Goal: Task Accomplishment & Management: Complete application form

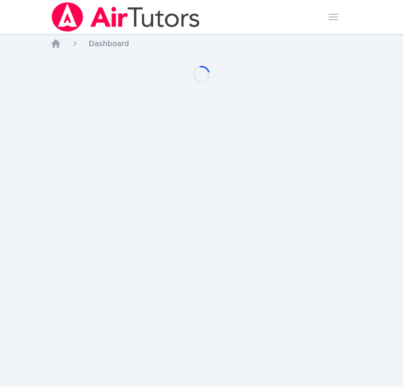
click at [183, 194] on div "Home Sessions Study Groups Students Messages Open user menu Tippayanawat Tongvi…" at bounding box center [201, 193] width 403 height 387
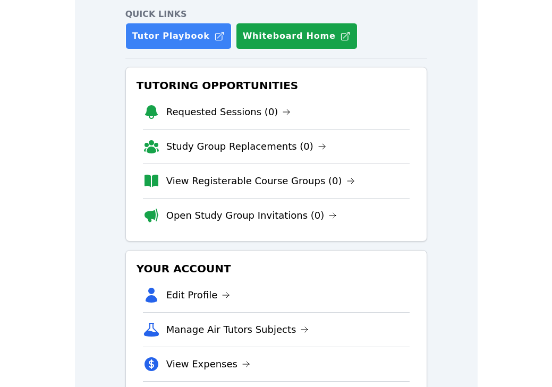
scroll to position [244, 0]
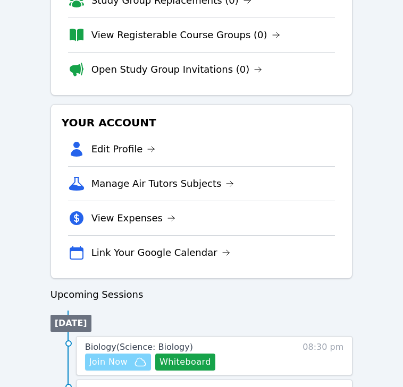
click at [118, 370] on button "Join Now" at bounding box center [118, 362] width 66 height 17
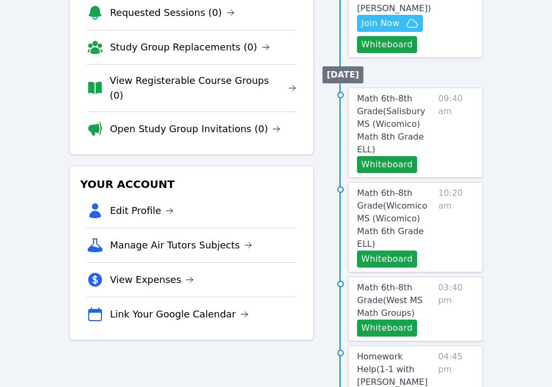
scroll to position [42, 0]
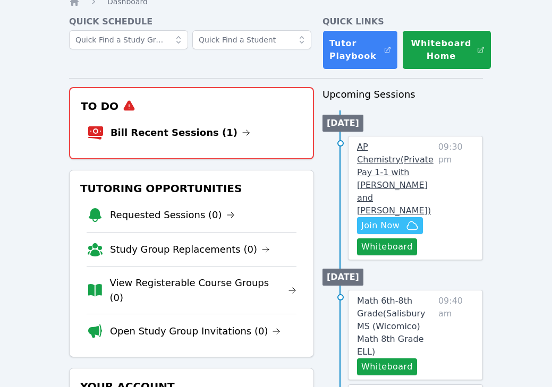
click at [402, 162] on span "AP Chemistry ( Private Pay 1-1 with [PERSON_NAME] and [PERSON_NAME] )" at bounding box center [395, 179] width 77 height 74
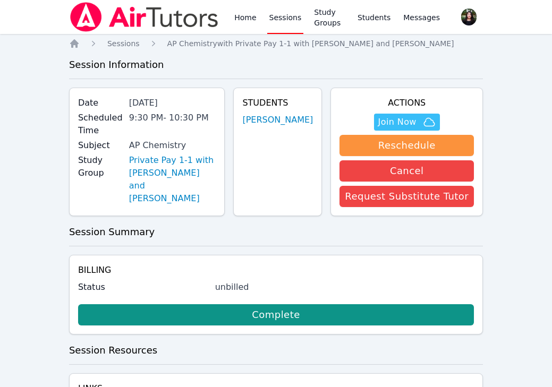
click at [104, 13] on img at bounding box center [144, 17] width 150 height 30
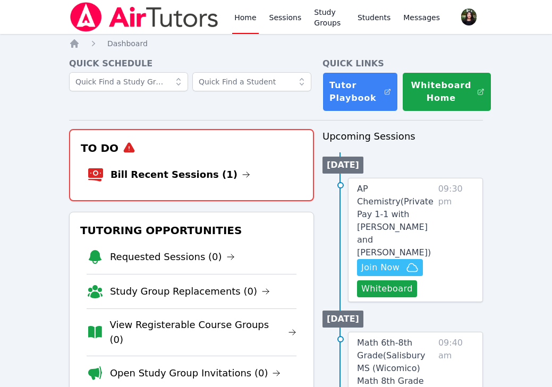
click at [190, 166] on li "Bill Recent Sessions (1)" at bounding box center [191, 175] width 209 height 34
click at [194, 174] on link "Bill Recent Sessions (1)" at bounding box center [181, 174] width 140 height 15
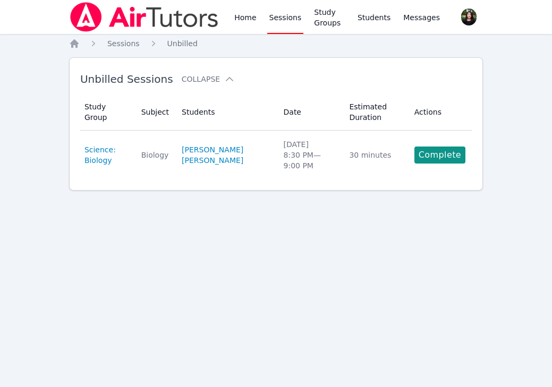
click at [402, 153] on link "Complete" at bounding box center [439, 155] width 51 height 17
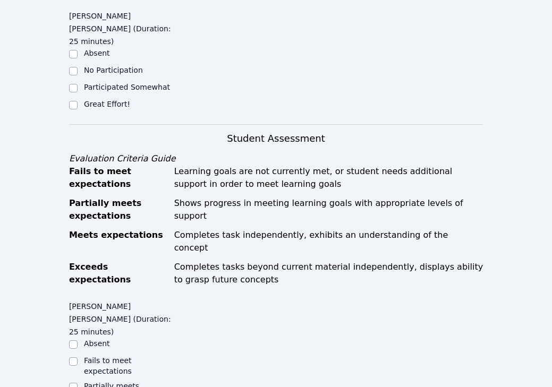
scroll to position [437, 0]
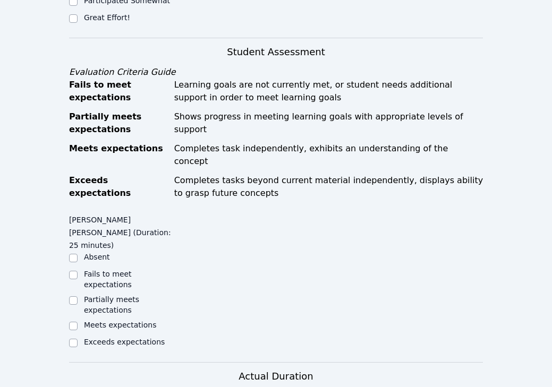
click at [98, 270] on label "Fails to meet expectations" at bounding box center [108, 279] width 48 height 19
click at [78, 271] on input "Fails to meet expectations" at bounding box center [73, 275] width 9 height 9
click at [104, 294] on div "Partially meets expectations" at bounding box center [128, 304] width 89 height 21
click at [102, 270] on label "Fails to meet expectations" at bounding box center [108, 279] width 48 height 19
click at [78, 271] on input "Fails to meet expectations" at bounding box center [73, 275] width 9 height 9
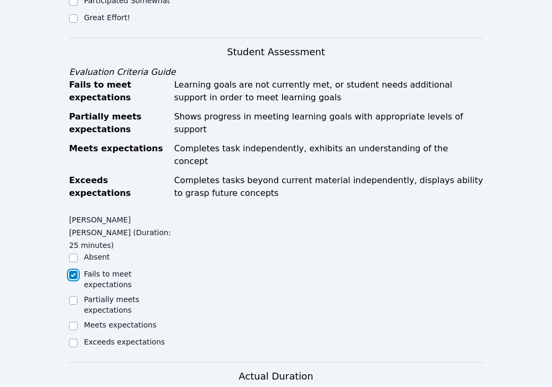
checkbox input "true"
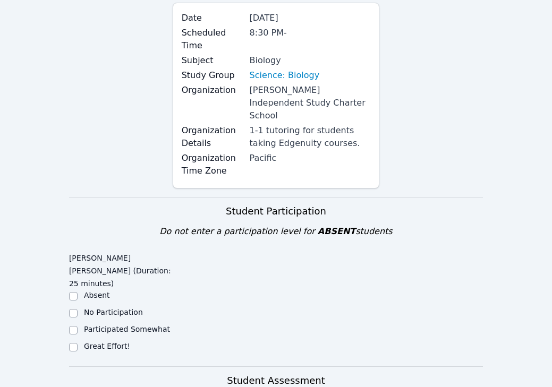
scroll to position [257, 0]
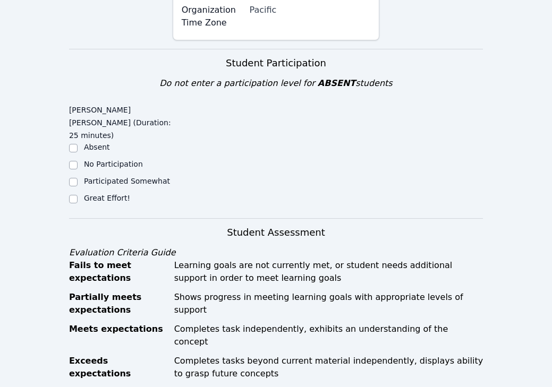
click at [97, 194] on label "Great Effort!" at bounding box center [107, 198] width 46 height 9
click at [78, 195] on input "Great Effort!" at bounding box center [73, 199] width 9 height 9
checkbox input "true"
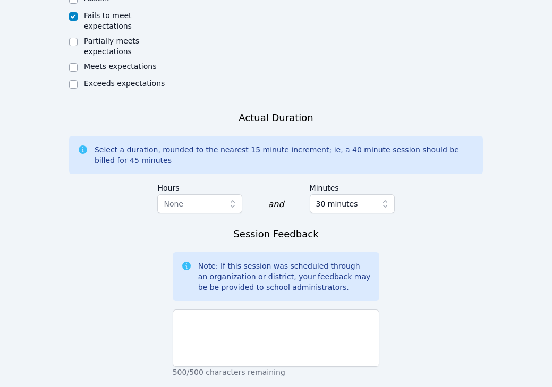
scroll to position [703, 0]
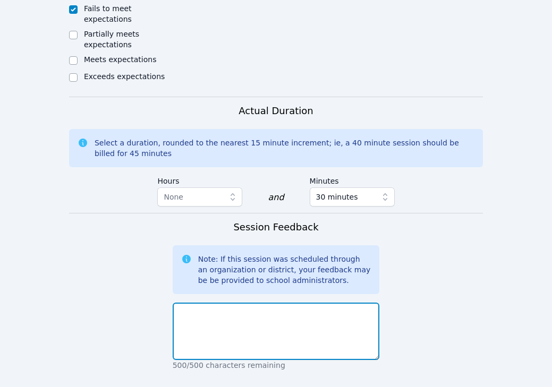
click at [240, 305] on textarea at bounding box center [276, 331] width 207 height 57
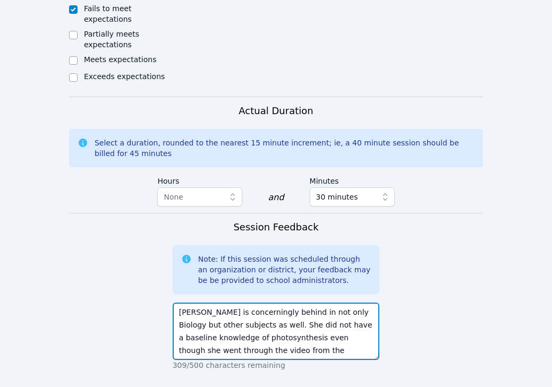
click at [320, 303] on textarea "[PERSON_NAME] is concerningly behind in not only Biology but other subjects as …" at bounding box center [276, 331] width 207 height 57
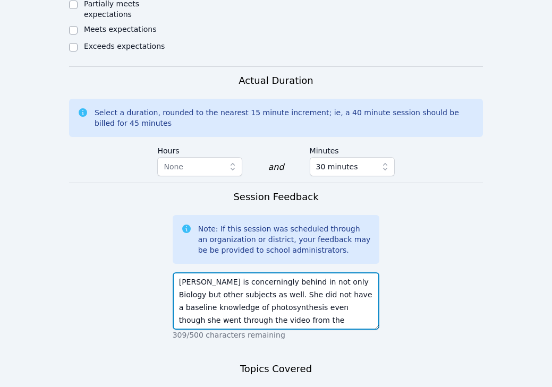
scroll to position [741, 0]
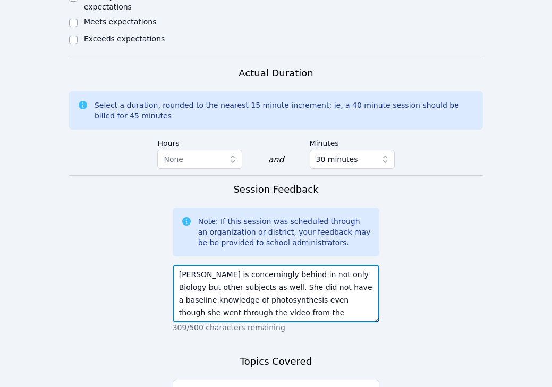
click at [312, 266] on textarea "[PERSON_NAME] is concerningly behind in not only Biology but other subjects as …" at bounding box center [276, 293] width 207 height 57
click at [267, 265] on textarea "[PERSON_NAME] is concerningly behind in not only Biology but other subjects as …" at bounding box center [276, 293] width 207 height 57
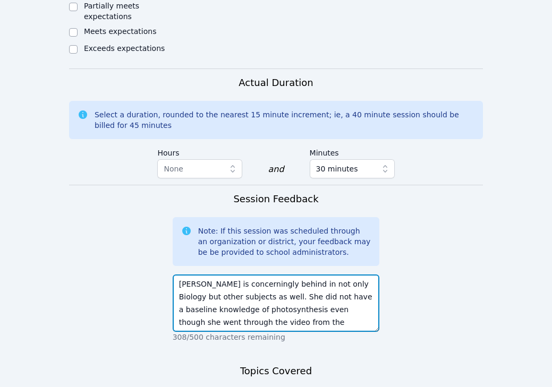
scroll to position [732, 0]
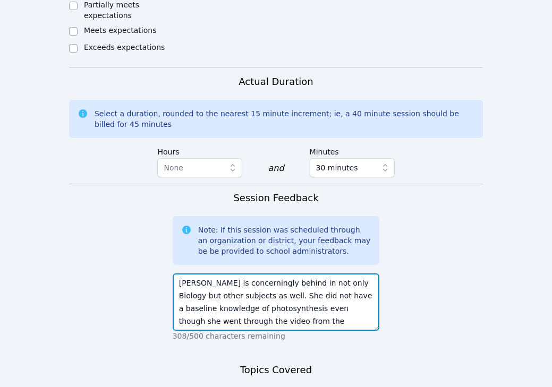
click at [325, 274] on textarea "[PERSON_NAME] is concerningly behind in not only Biology but other subjects as …" at bounding box center [276, 302] width 207 height 57
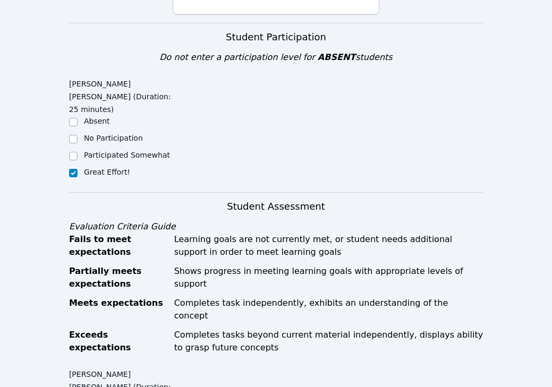
scroll to position [539, 0]
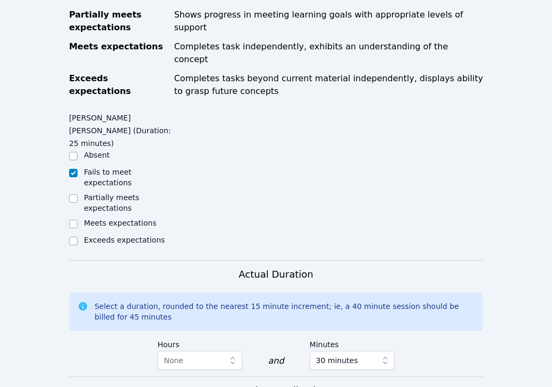
click at [78, 192] on div "Partially meets expectations" at bounding box center [121, 202] width 104 height 21
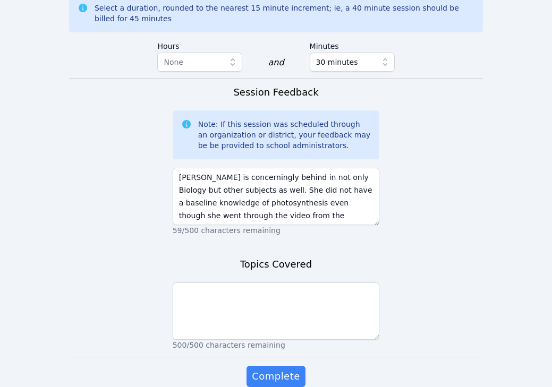
scroll to position [9, 0]
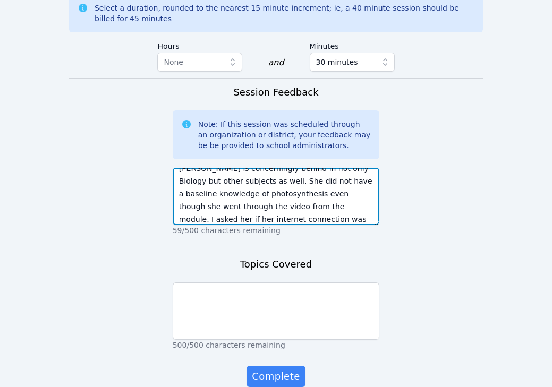
click at [272, 168] on textarea "[PERSON_NAME] is concerningly behind in not only Biology but other subjects as …" at bounding box center [276, 196] width 207 height 57
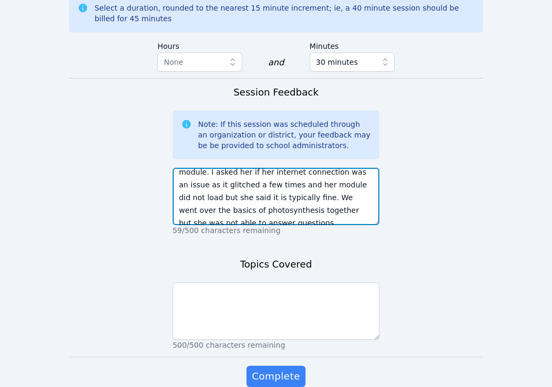
scroll to position [64, 0]
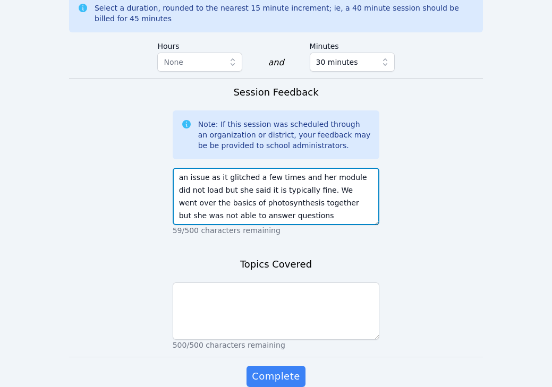
click at [328, 168] on textarea "[PERSON_NAME] is concerningly behind in not only Biology but other subjects as …" at bounding box center [276, 196] width 207 height 57
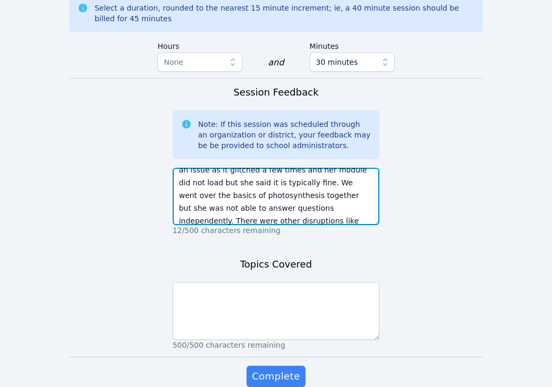
drag, startPoint x: 228, startPoint y: 158, endPoint x: 230, endPoint y: 134, distance: 23.9
click at [230, 168] on textarea "[PERSON_NAME] is concerningly behind in not only Biology but other subjects as …" at bounding box center [276, 196] width 207 height 57
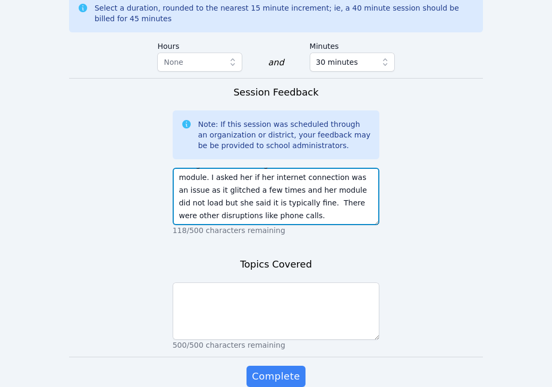
scroll to position [51, 0]
click at [291, 168] on textarea "[PERSON_NAME] is concerningly behind in not only Biology but other subjects as …" at bounding box center [276, 196] width 207 height 57
type textarea "[PERSON_NAME] is concerningly behind in not only Biology but other subjects as …"
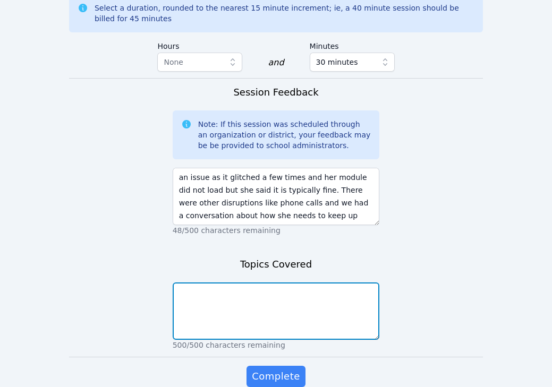
click at [287, 283] on textarea at bounding box center [276, 311] width 207 height 57
type textarea "photosynthesis"
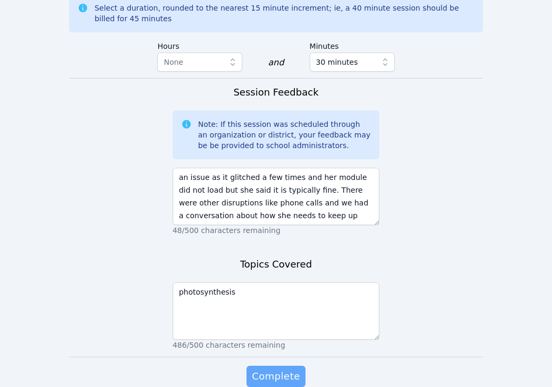
click at [264, 369] on span "Complete" at bounding box center [276, 376] width 48 height 15
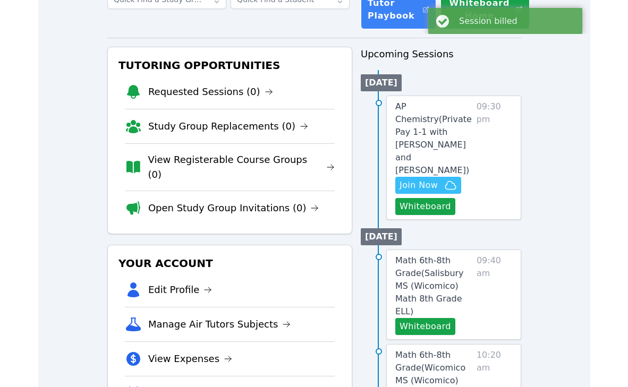
scroll to position [84, 0]
